Goal: Browse casually: Explore the website without a specific task or goal

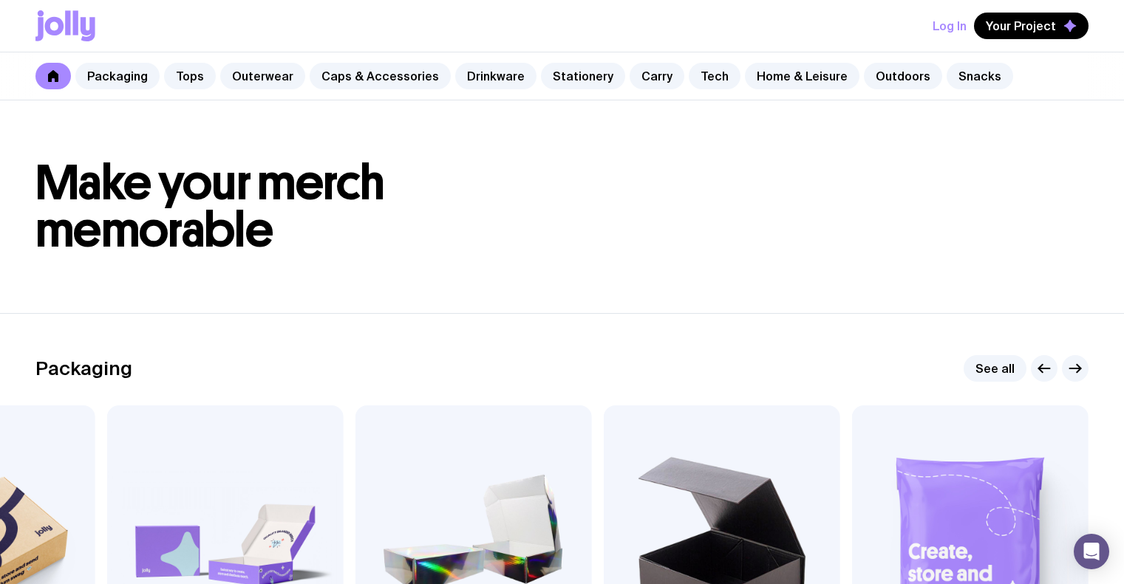
click at [1073, 360] on icon "button" at bounding box center [1075, 369] width 18 height 18
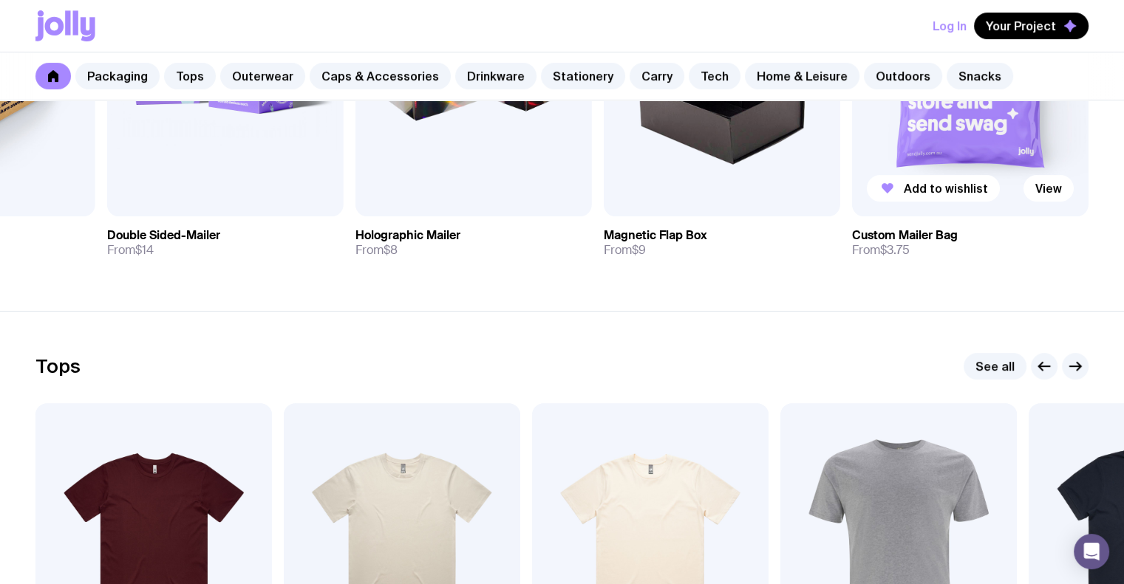
scroll to position [591, 0]
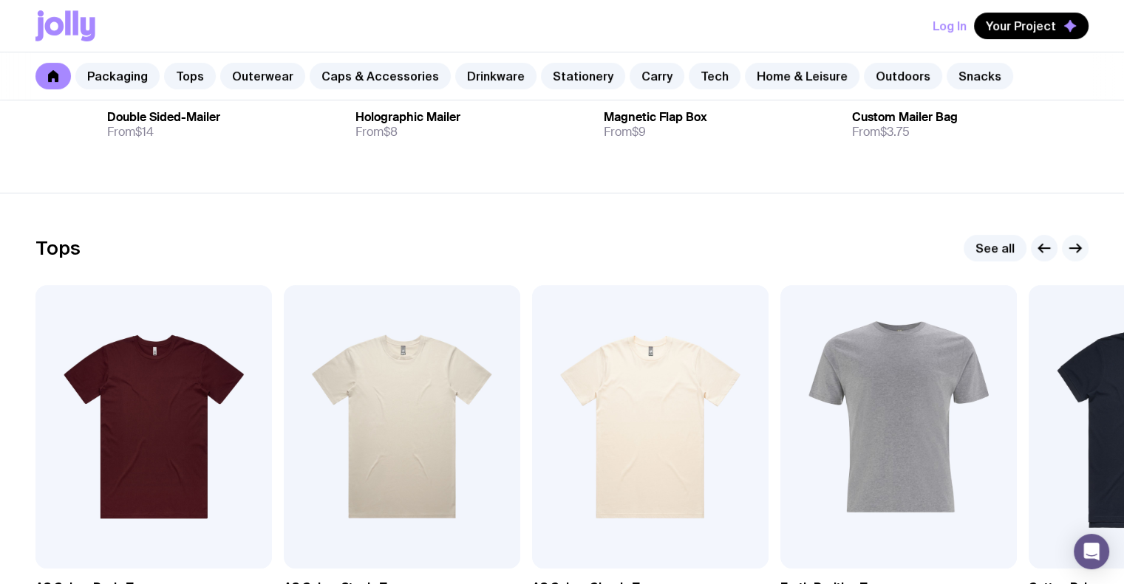
click at [1071, 251] on icon "button" at bounding box center [1075, 248] width 18 height 18
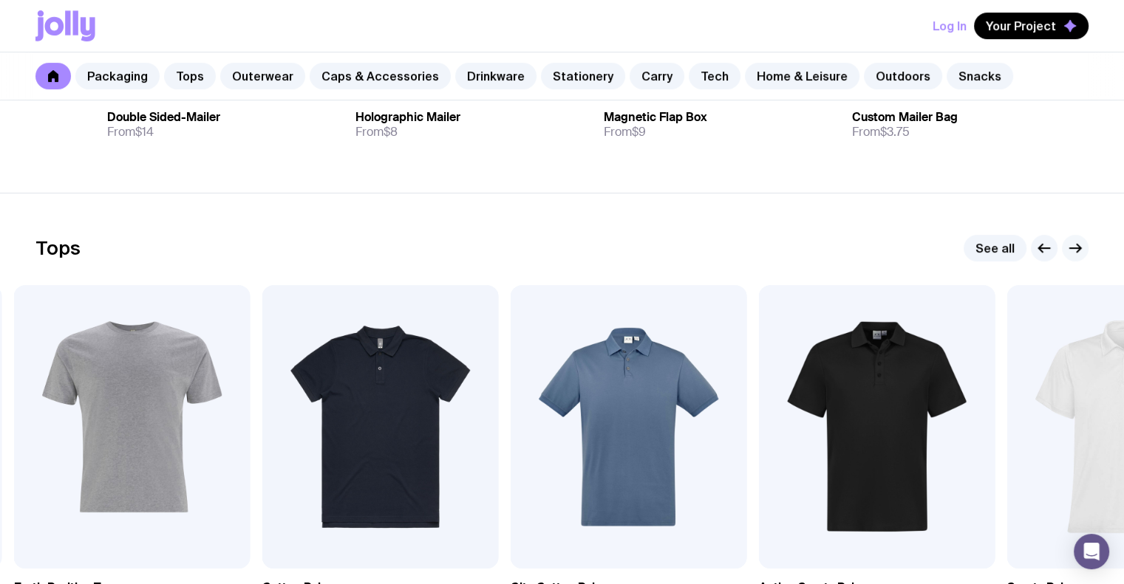
click at [1071, 250] on icon "button" at bounding box center [1075, 248] width 18 height 18
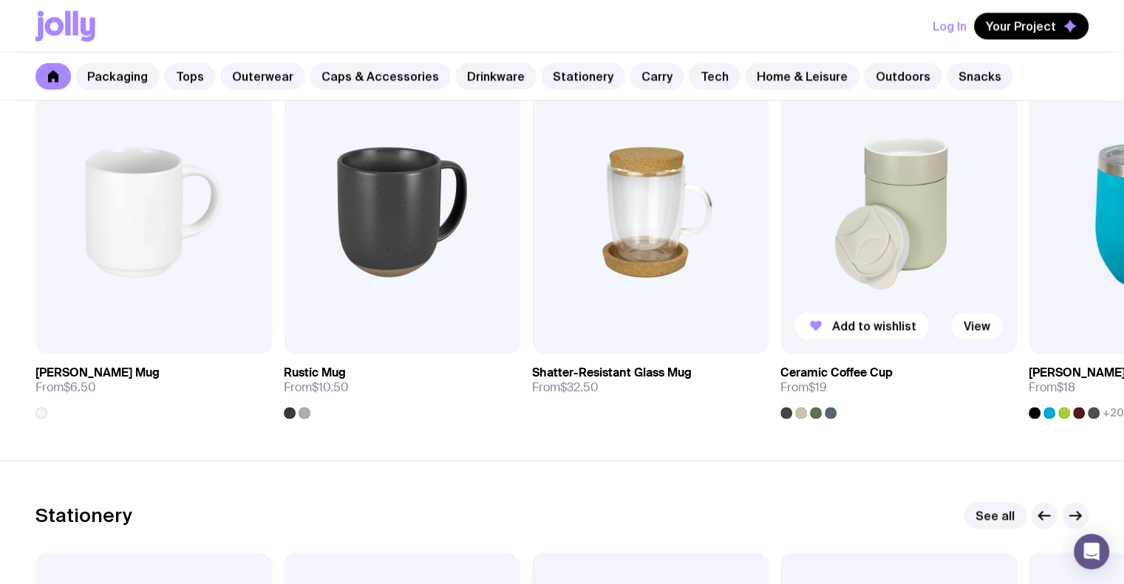
scroll to position [2216, 0]
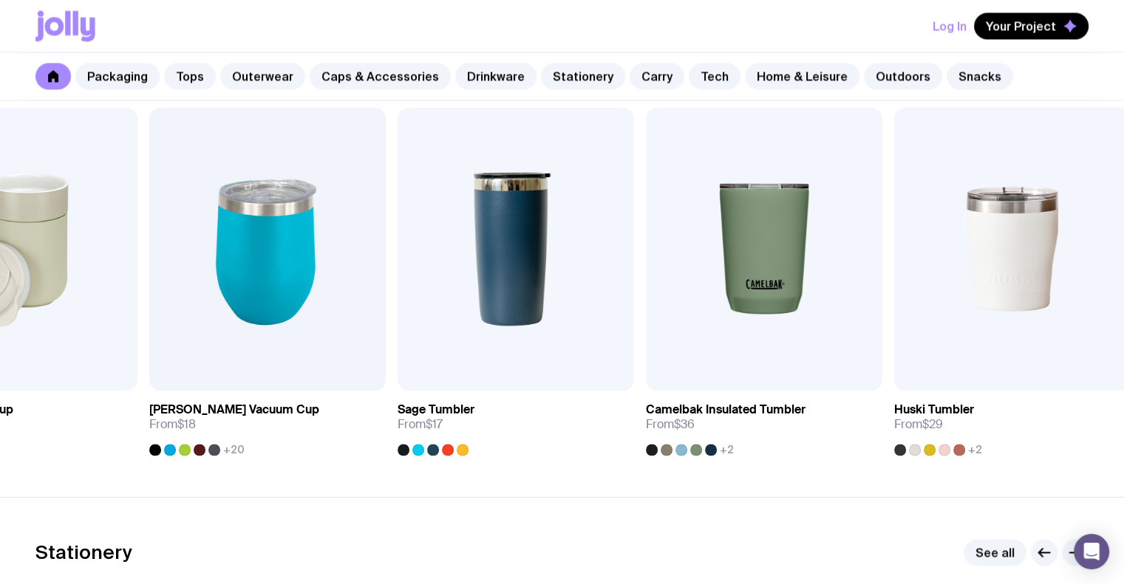
drag, startPoint x: 1005, startPoint y: 236, endPoint x: -209, endPoint y: 242, distance: 1213.7
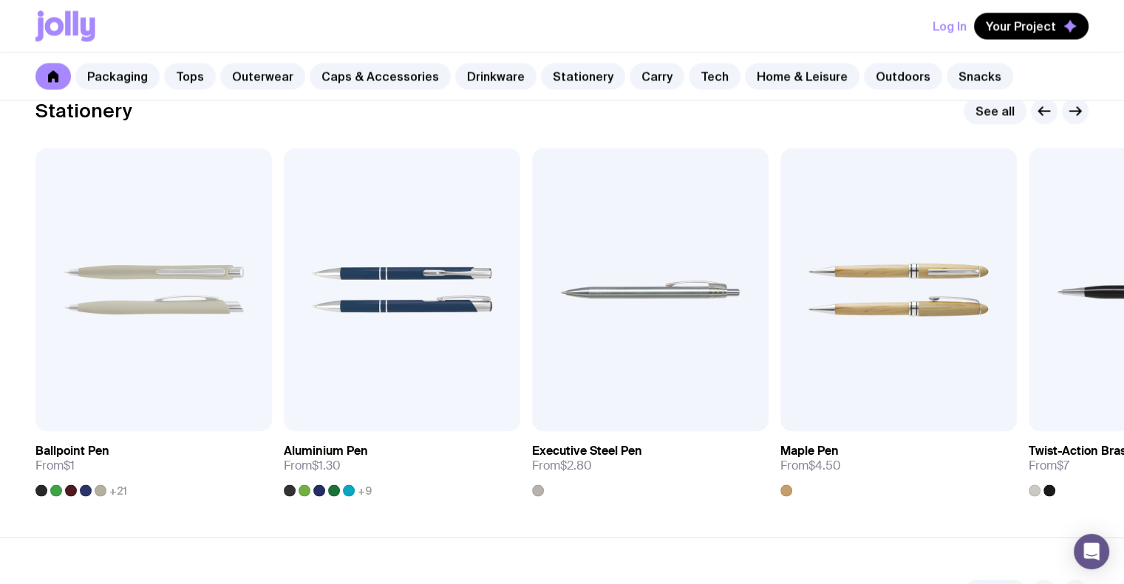
scroll to position [2659, 0]
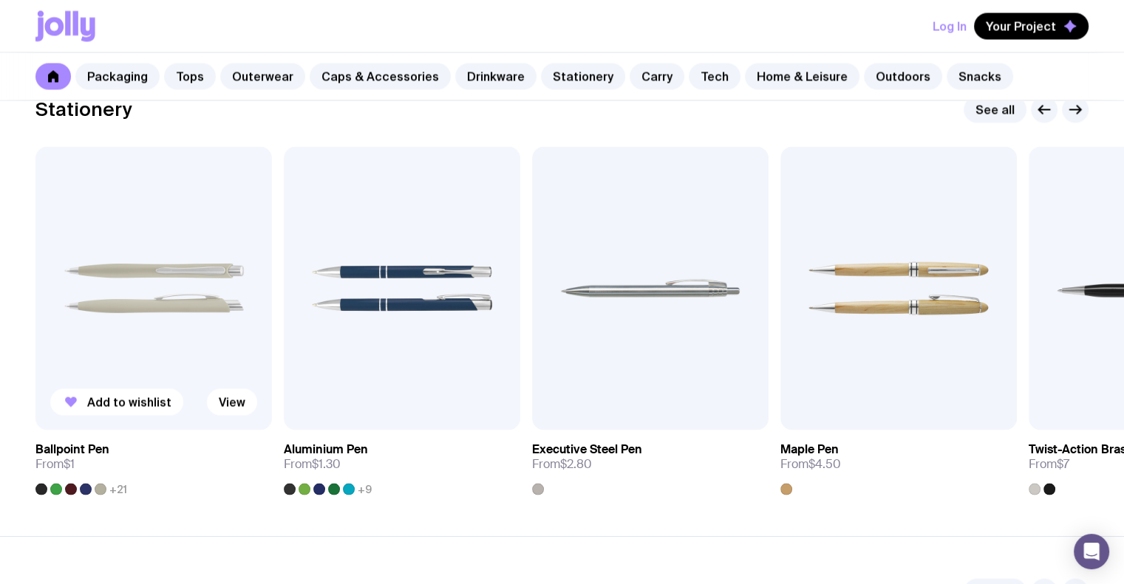
drag, startPoint x: 688, startPoint y: 287, endPoint x: 123, endPoint y: 277, distance: 565.9
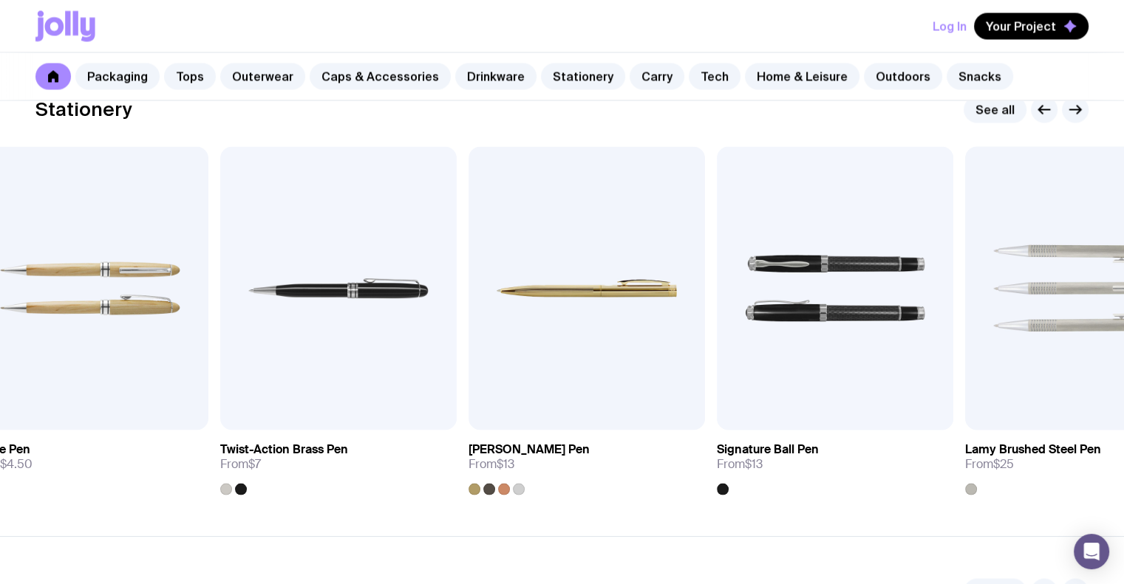
drag, startPoint x: 980, startPoint y: 342, endPoint x: 100, endPoint y: 322, distance: 880.0
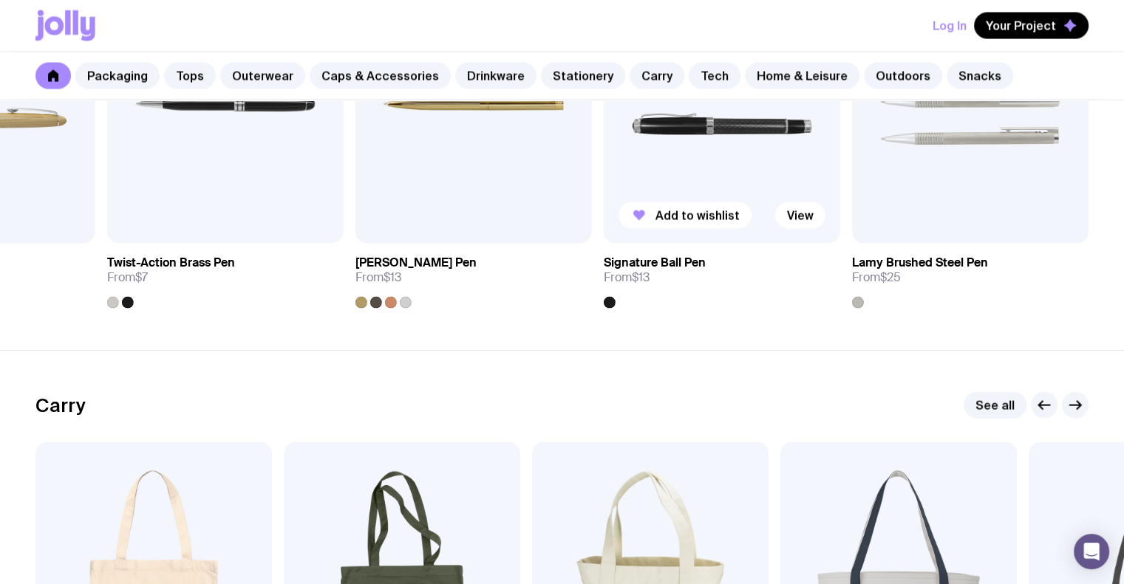
scroll to position [3176, 0]
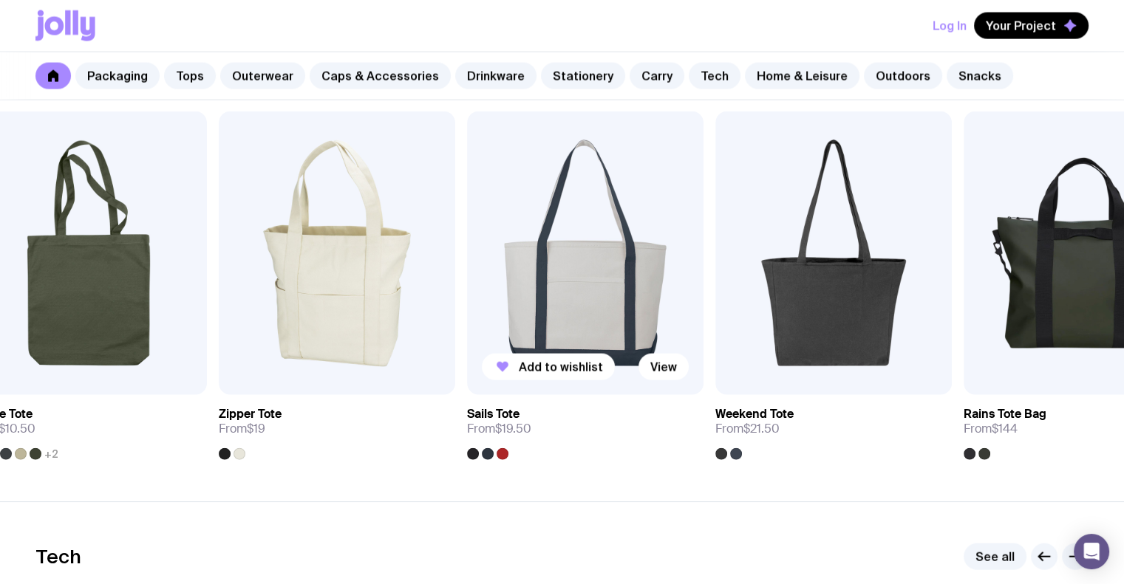
drag, startPoint x: 821, startPoint y: 289, endPoint x: 508, endPoint y: 292, distance: 313.2
click at [508, 292] on img at bounding box center [585, 254] width 236 height 284
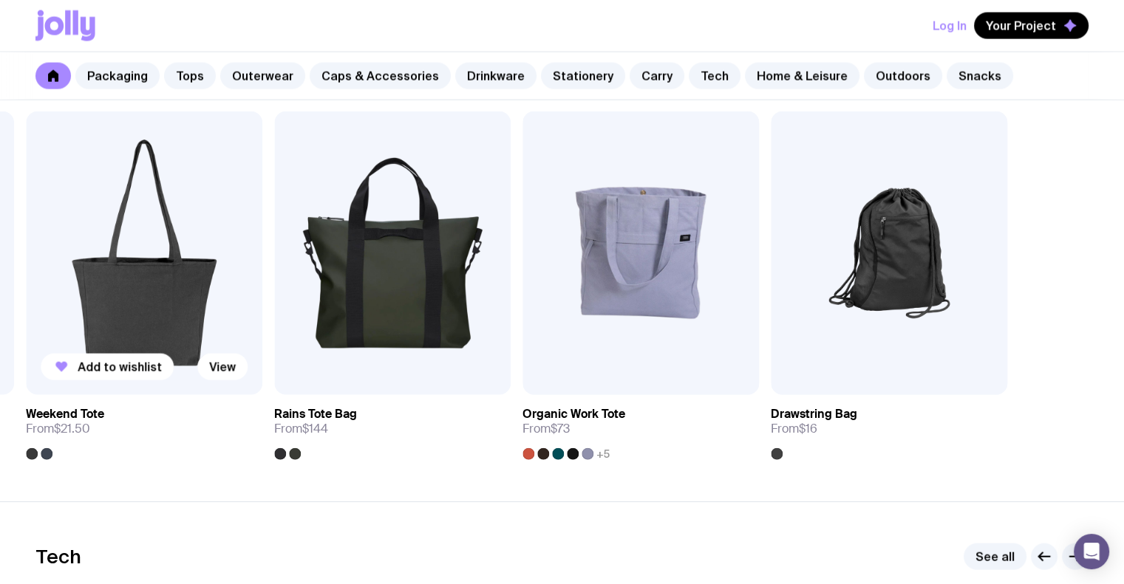
drag, startPoint x: 721, startPoint y: 259, endPoint x: 4, endPoint y: 268, distance: 716.6
click at [26, 268] on img at bounding box center [144, 254] width 236 height 284
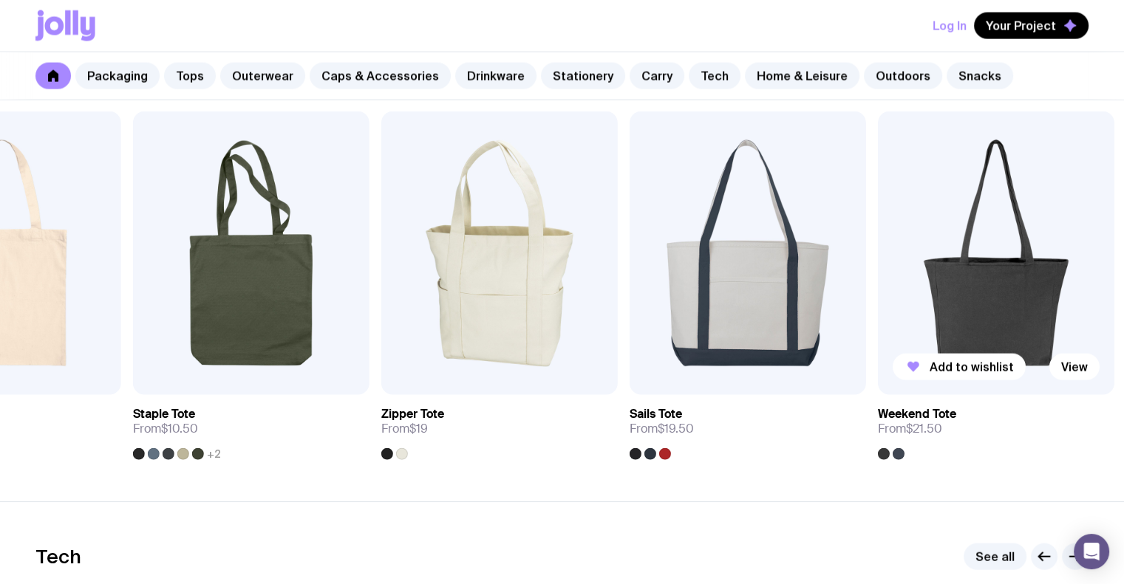
drag, startPoint x: 287, startPoint y: 274, endPoint x: 1003, endPoint y: 298, distance: 716.9
click at [1003, 298] on img at bounding box center [996, 254] width 236 height 284
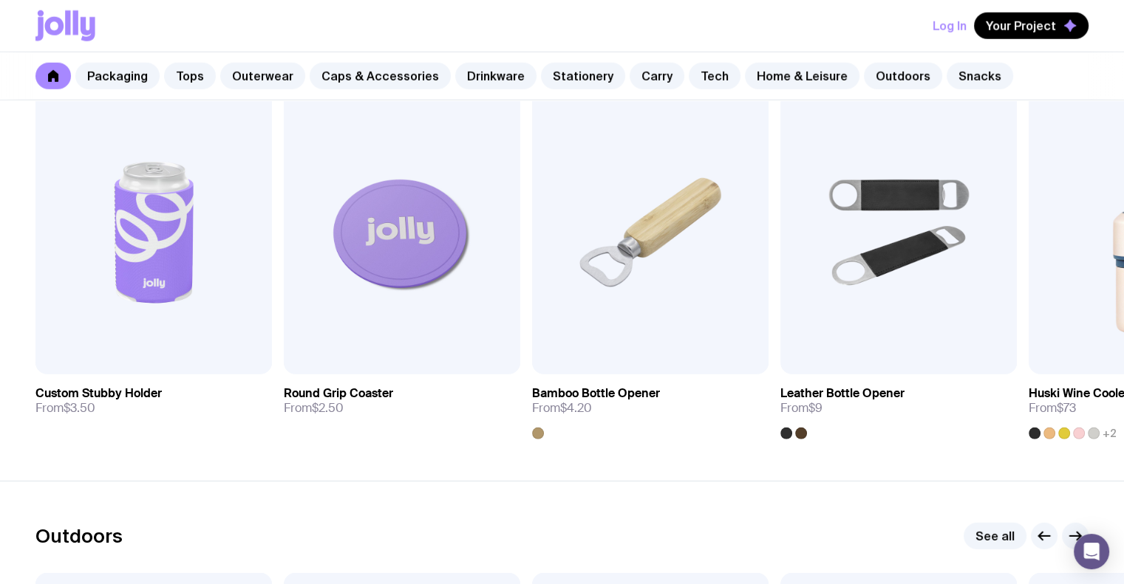
scroll to position [4284, 0]
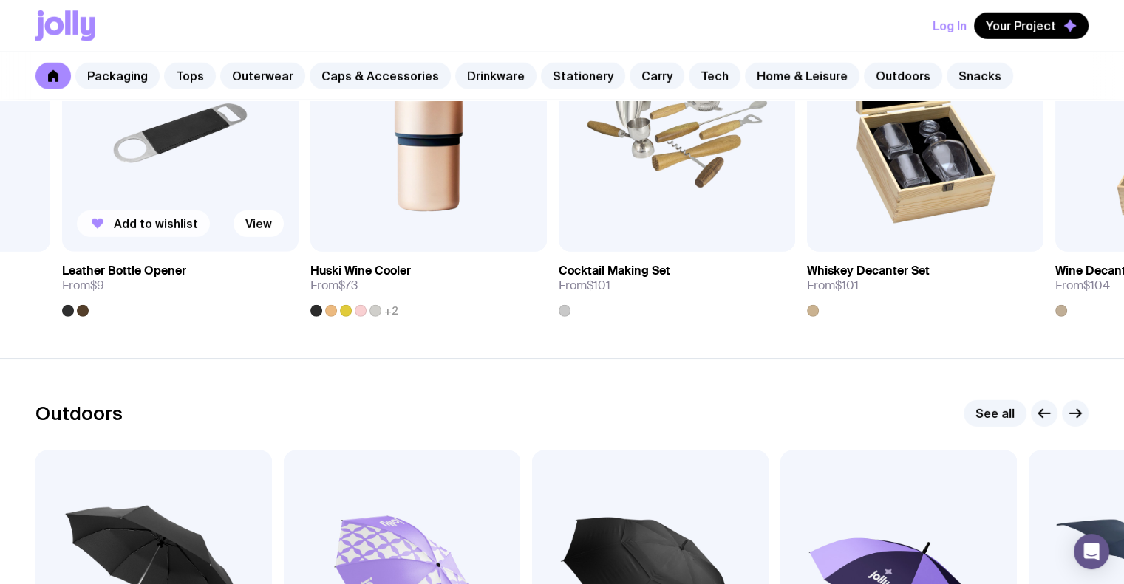
drag, startPoint x: 782, startPoint y: 227, endPoint x: 91, endPoint y: 230, distance: 690.7
click at [46, 236] on div "Add to wishlist View Custom Stubby Holder From $3.50 Add to wishlist View Round…" at bounding box center [561, 142] width 1053 height 349
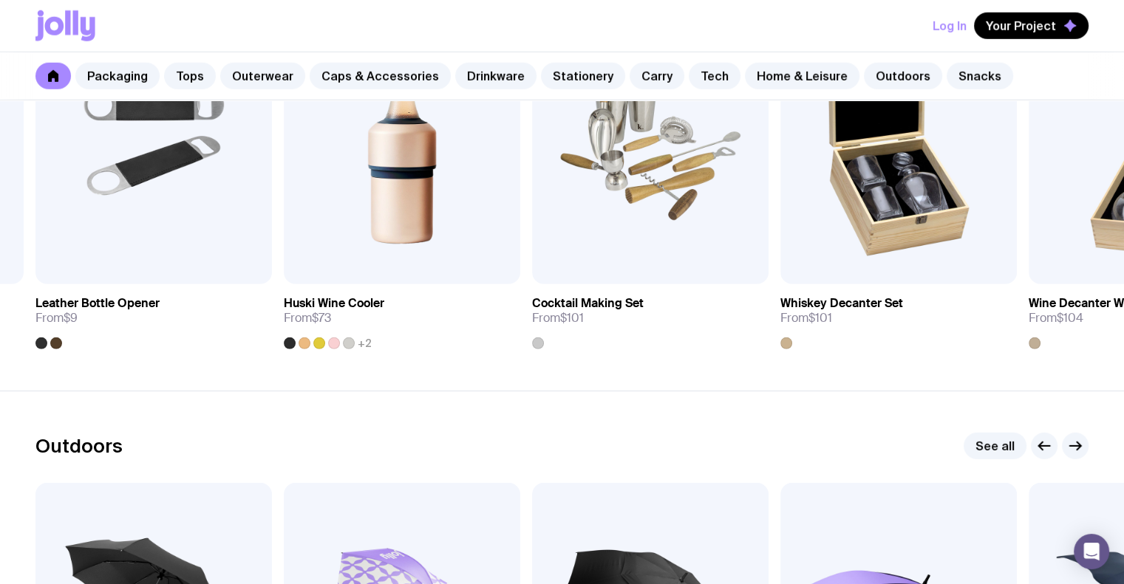
scroll to position [4137, 0]
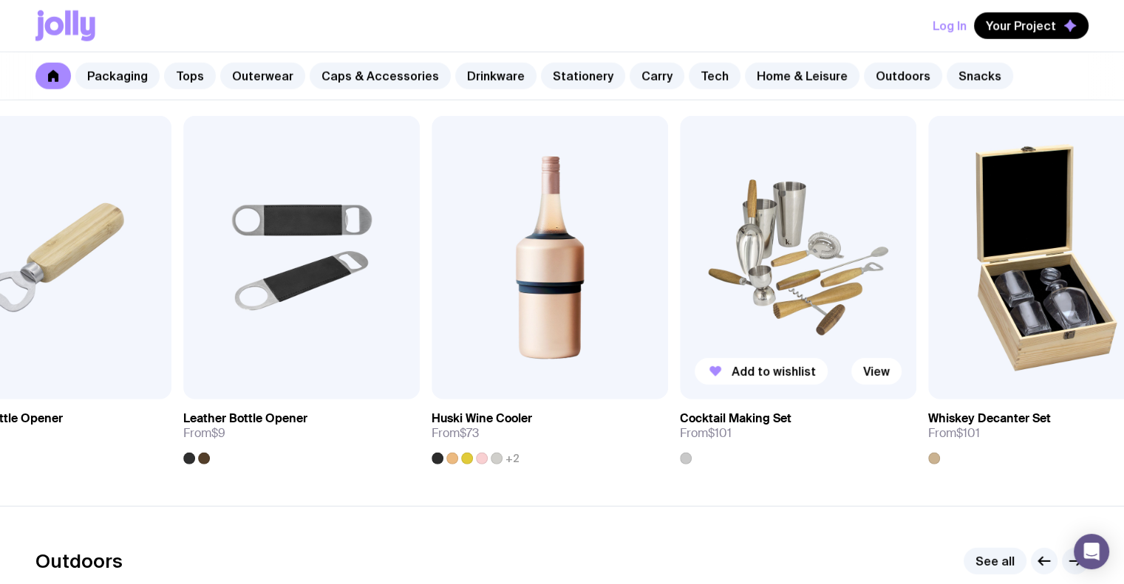
drag, startPoint x: 786, startPoint y: 257, endPoint x: 949, endPoint y: 324, distance: 176.6
click at [949, 324] on div "Add to wishlist View Custom Stubby Holder From $3.50 Add to wishlist View Round…" at bounding box center [561, 290] width 1053 height 349
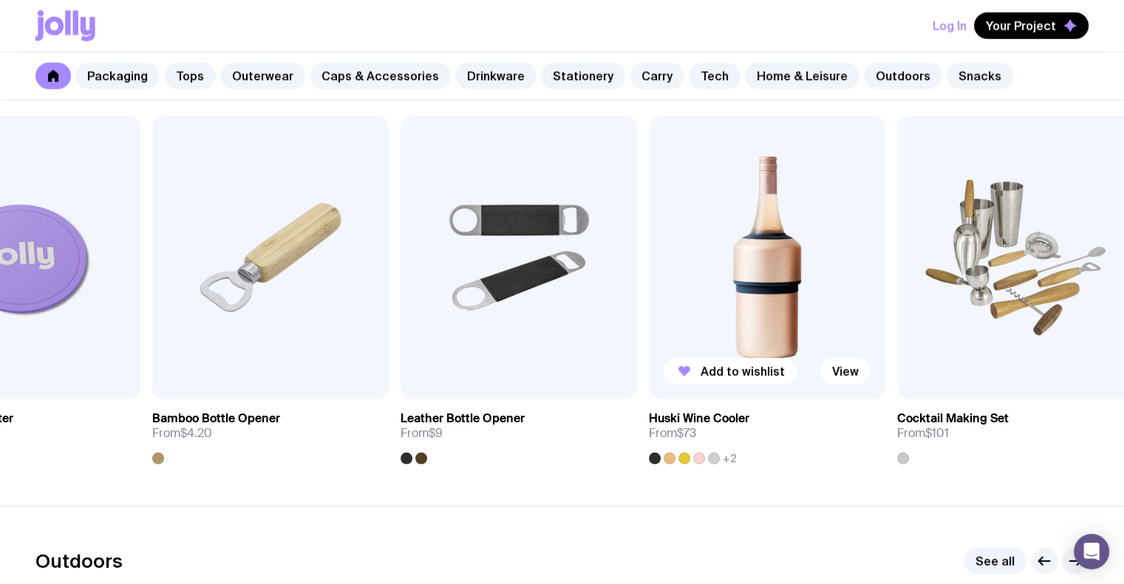
drag, startPoint x: 883, startPoint y: 324, endPoint x: 804, endPoint y: 324, distance: 79.0
click at [804, 324] on img at bounding box center [767, 258] width 236 height 284
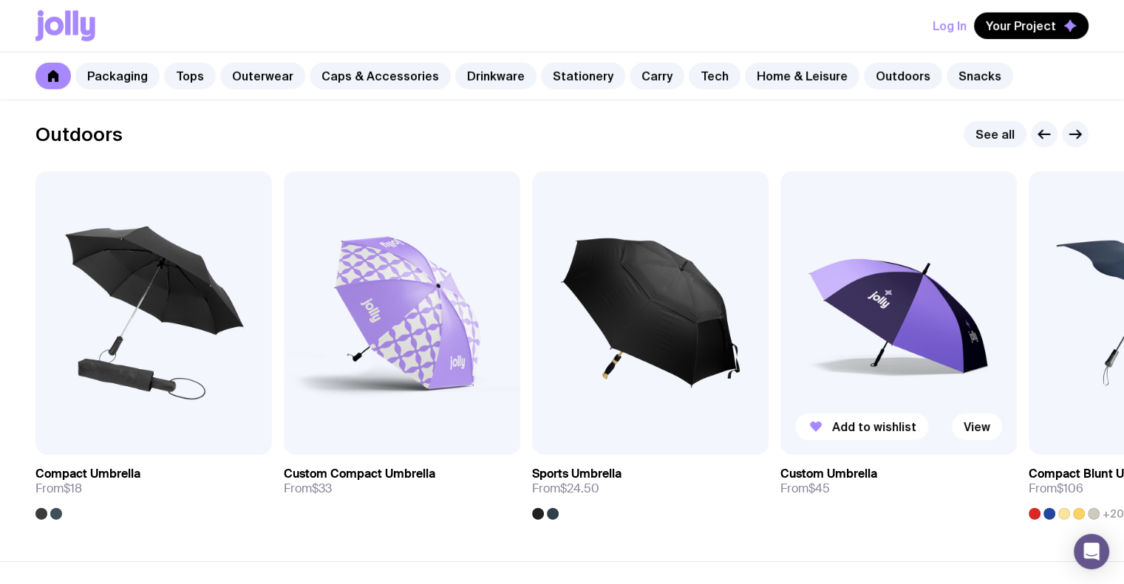
scroll to position [4654, 0]
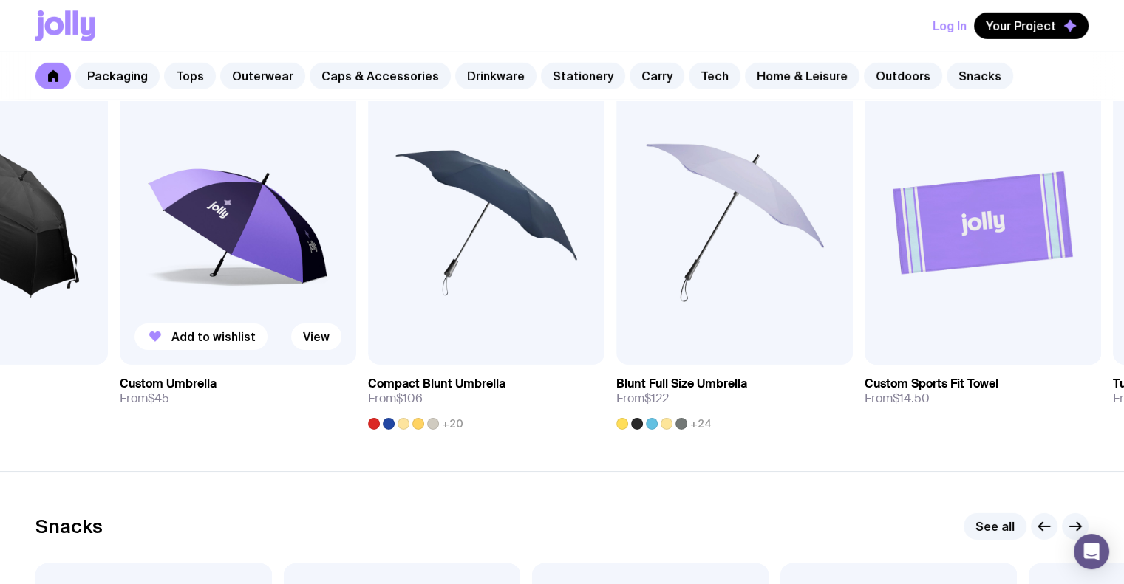
drag, startPoint x: 795, startPoint y: 321, endPoint x: 89, endPoint y: 272, distance: 707.2
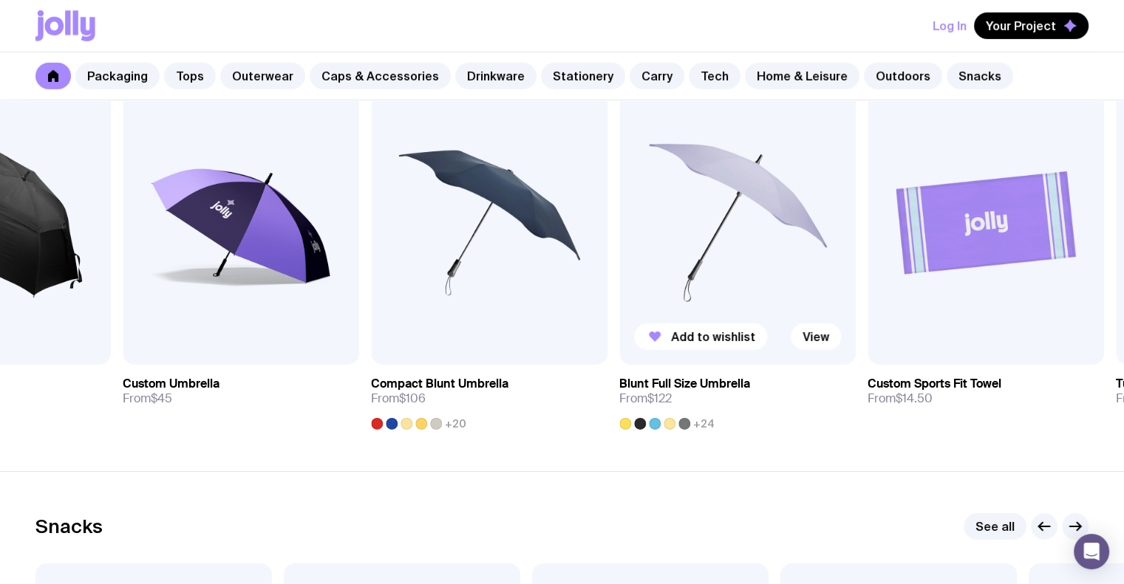
drag, startPoint x: 265, startPoint y: 267, endPoint x: 798, endPoint y: 314, distance: 534.7
click at [798, 314] on div "Add to wishlist View Compact Umbrella From $18 Add to wishlist View Custom Comp…" at bounding box center [561, 255] width 1053 height 349
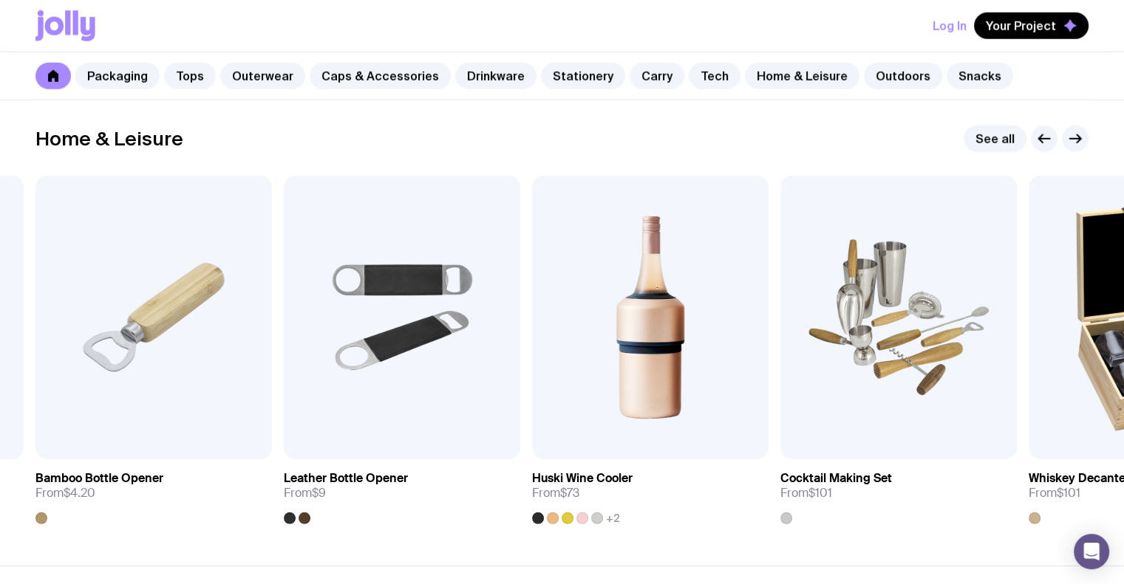
scroll to position [4075, 0]
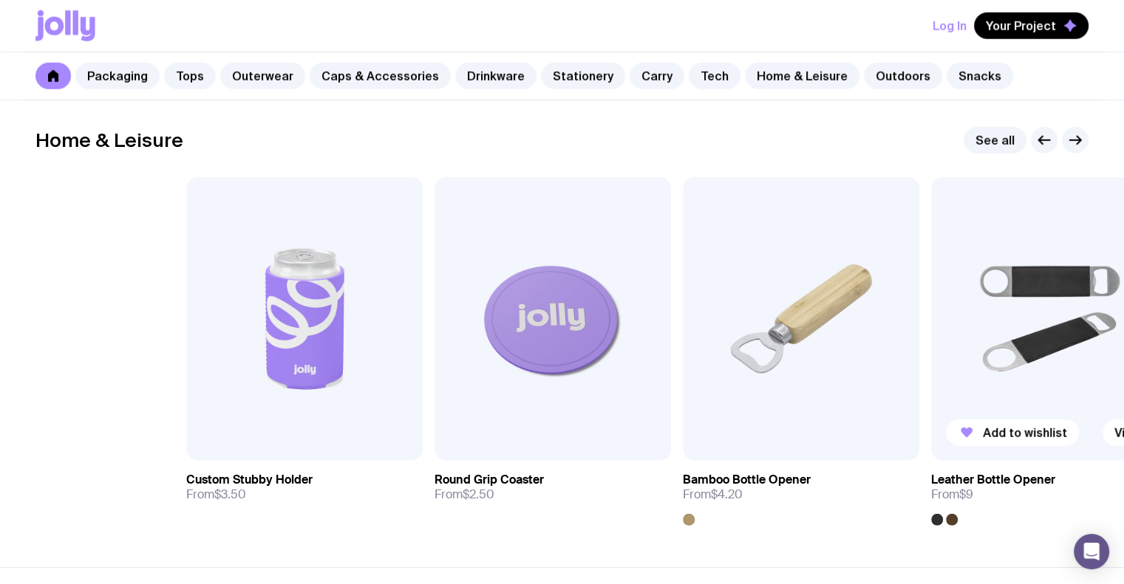
drag, startPoint x: 322, startPoint y: 307, endPoint x: 1011, endPoint y: 385, distance: 692.9
click at [1011, 385] on img at bounding box center [1049, 319] width 236 height 284
